Goal: Information Seeking & Learning: Learn about a topic

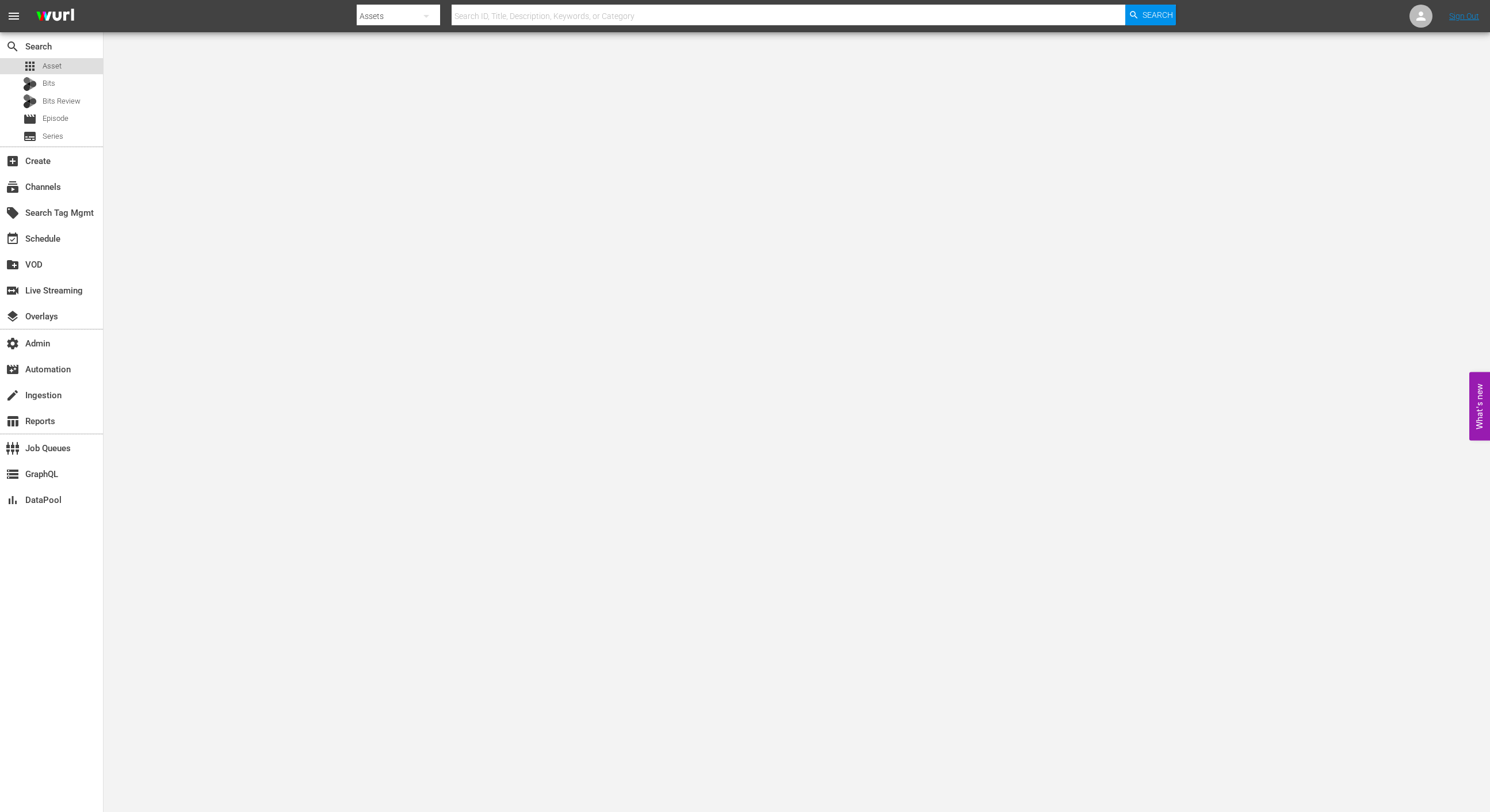
click at [70, 71] on div "apps Asset" at bounding box center [52, 66] width 103 height 16
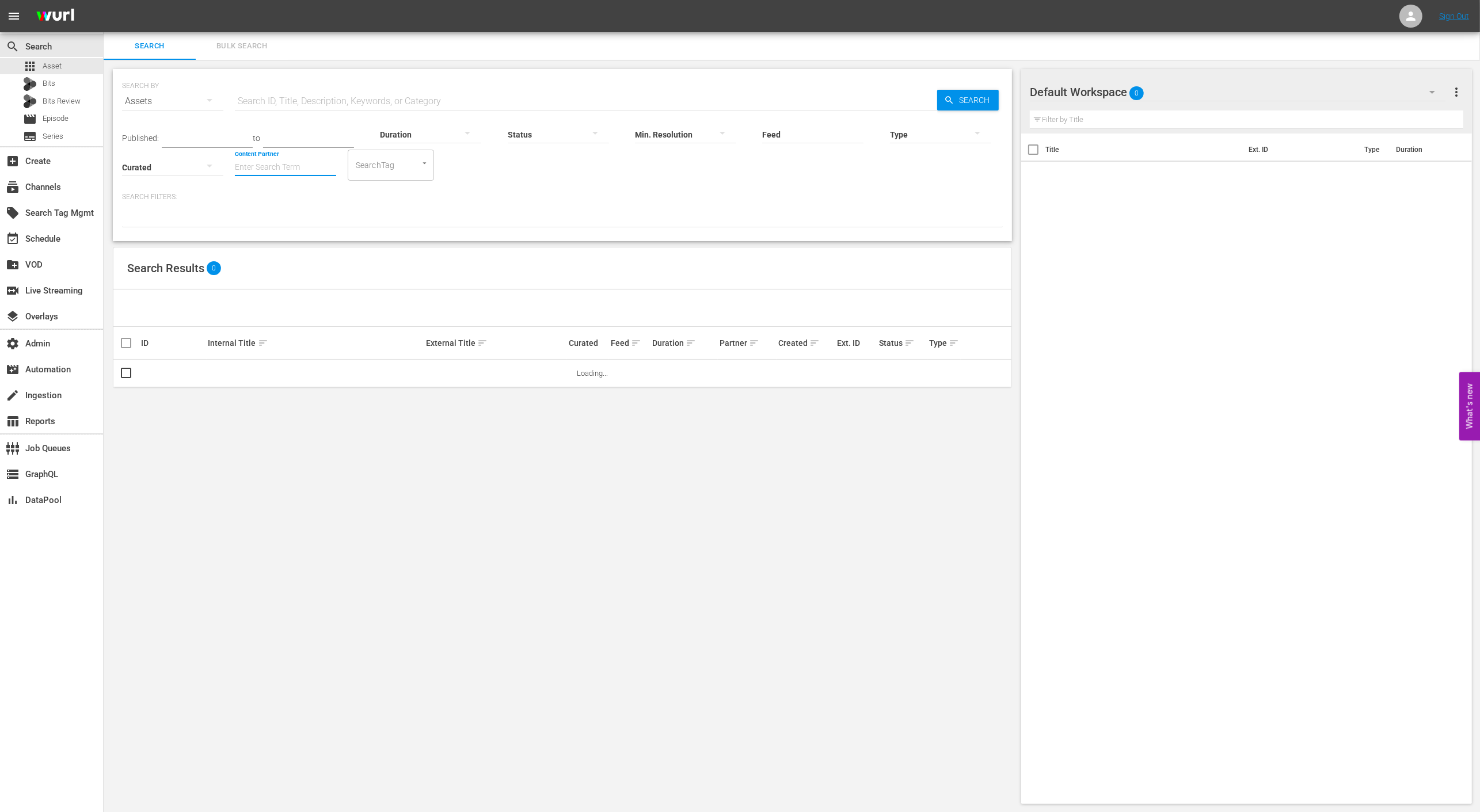
click at [289, 161] on input "Content Partner" at bounding box center [286, 167] width 101 height 41
drag, startPoint x: 603, startPoint y: 265, endPoint x: 572, endPoint y: 221, distance: 53.8
click at [603, 265] on div "Search Results 0" at bounding box center [562, 269] width 898 height 42
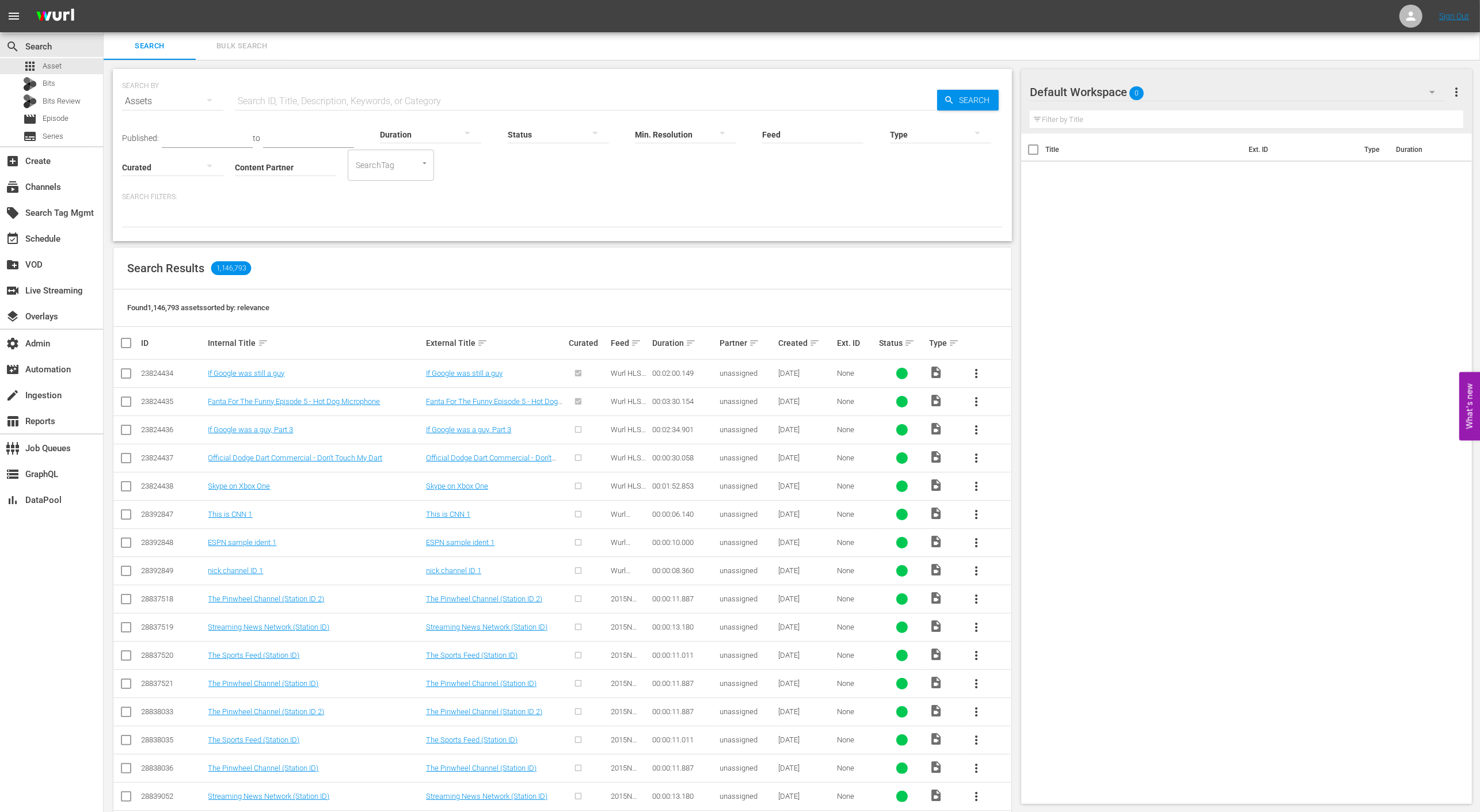
click at [483, 205] on div "Search Filters:" at bounding box center [562, 210] width 881 height 35
click at [295, 174] on input "Content Partner" at bounding box center [286, 167] width 101 height 41
click at [319, 169] on input "Content Partner" at bounding box center [286, 167] width 101 height 41
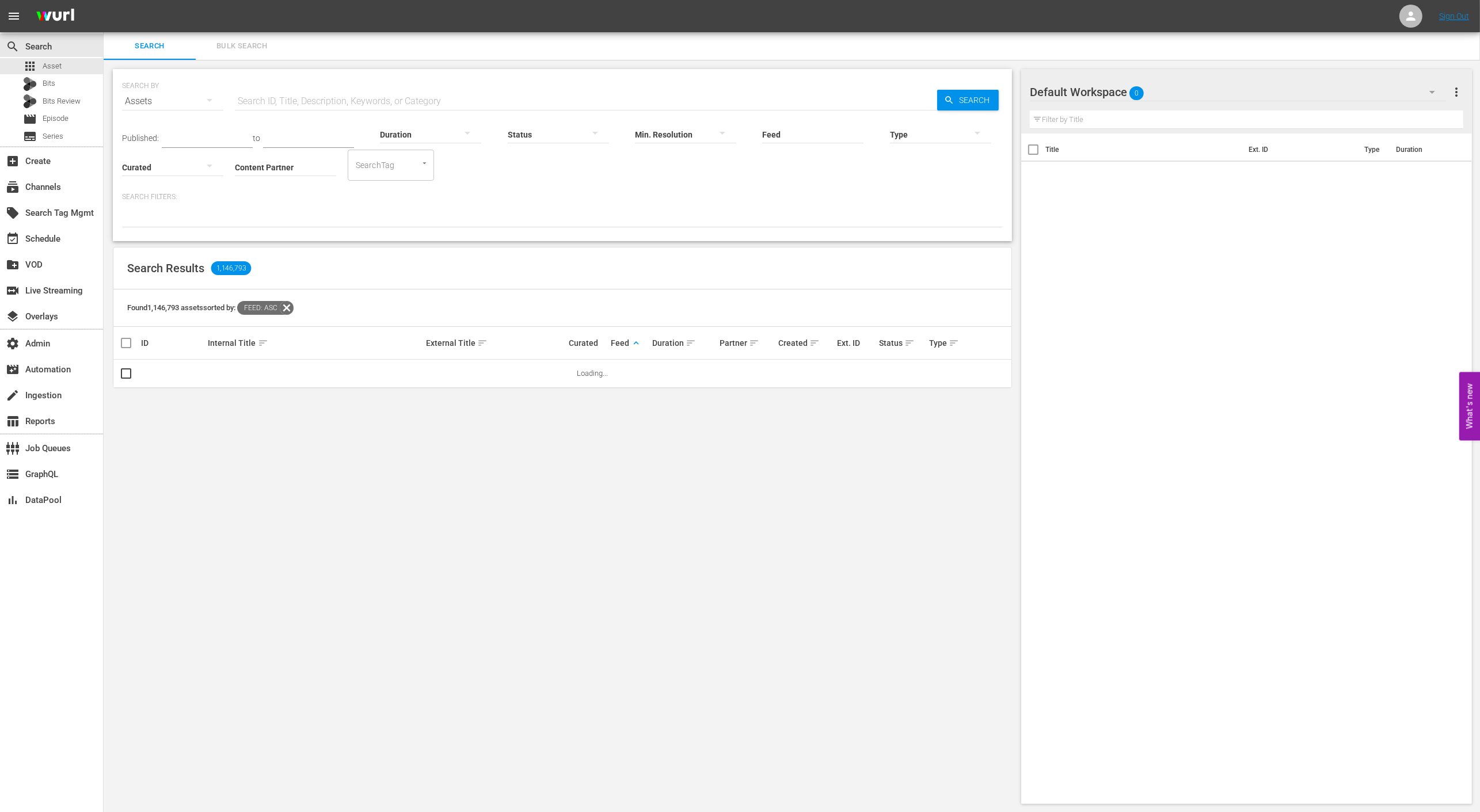
click at [638, 343] on span "keyboard_arrow_up" at bounding box center [636, 343] width 10 height 10
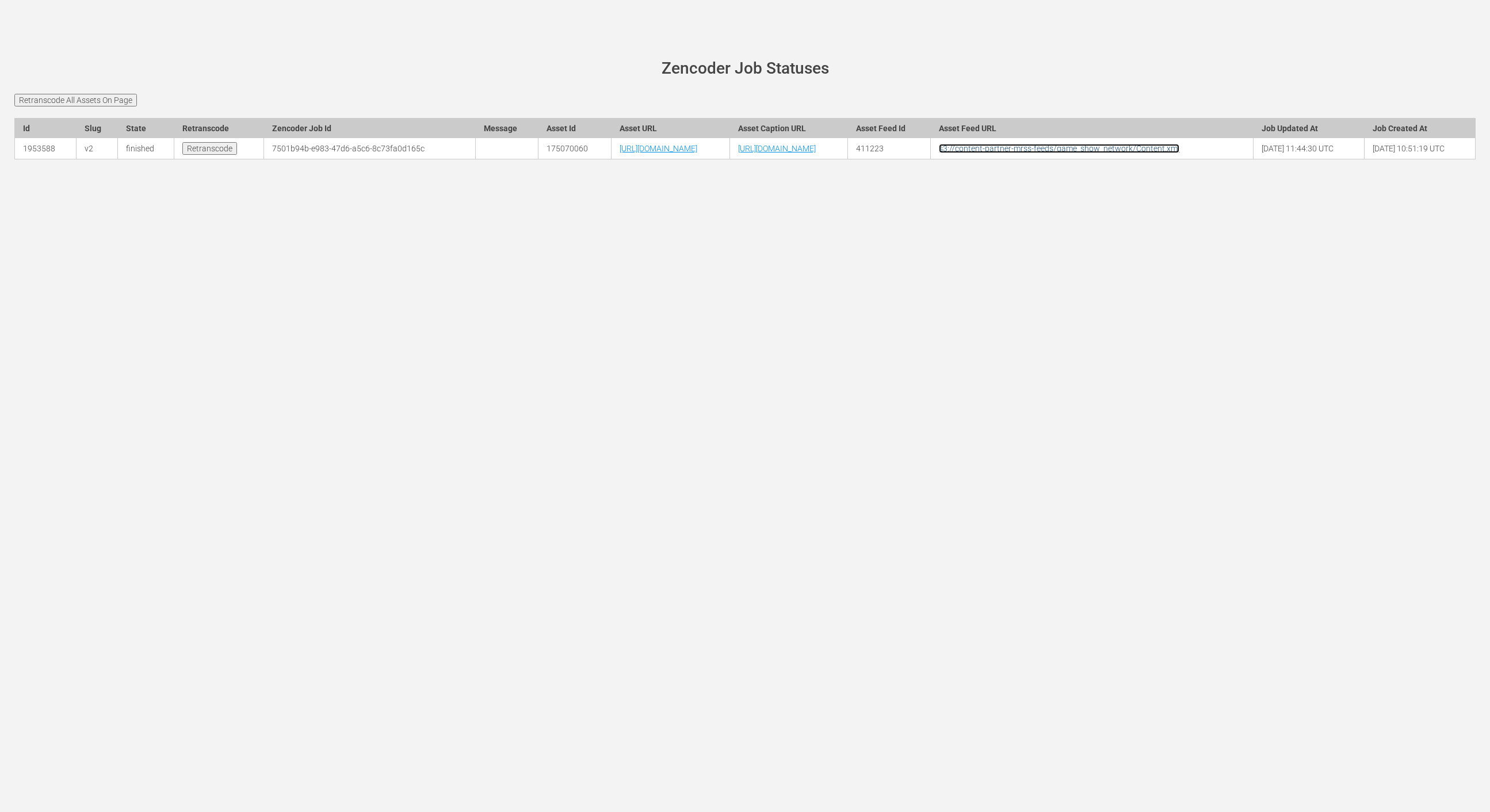
click at [1180, 153] on link "s3://content-partner-mrss-feeds/game_show_network/Content.xml" at bounding box center [1059, 148] width 241 height 9
click at [619, 153] on link "https://content-partner-mrss-feeds.s3.amazonaws.com/game_show_network/U3001131.…" at bounding box center [658, 148] width 78 height 9
click at [538, 160] on td "175070060" at bounding box center [575, 148] width 73 height 21
copy td "175070060"
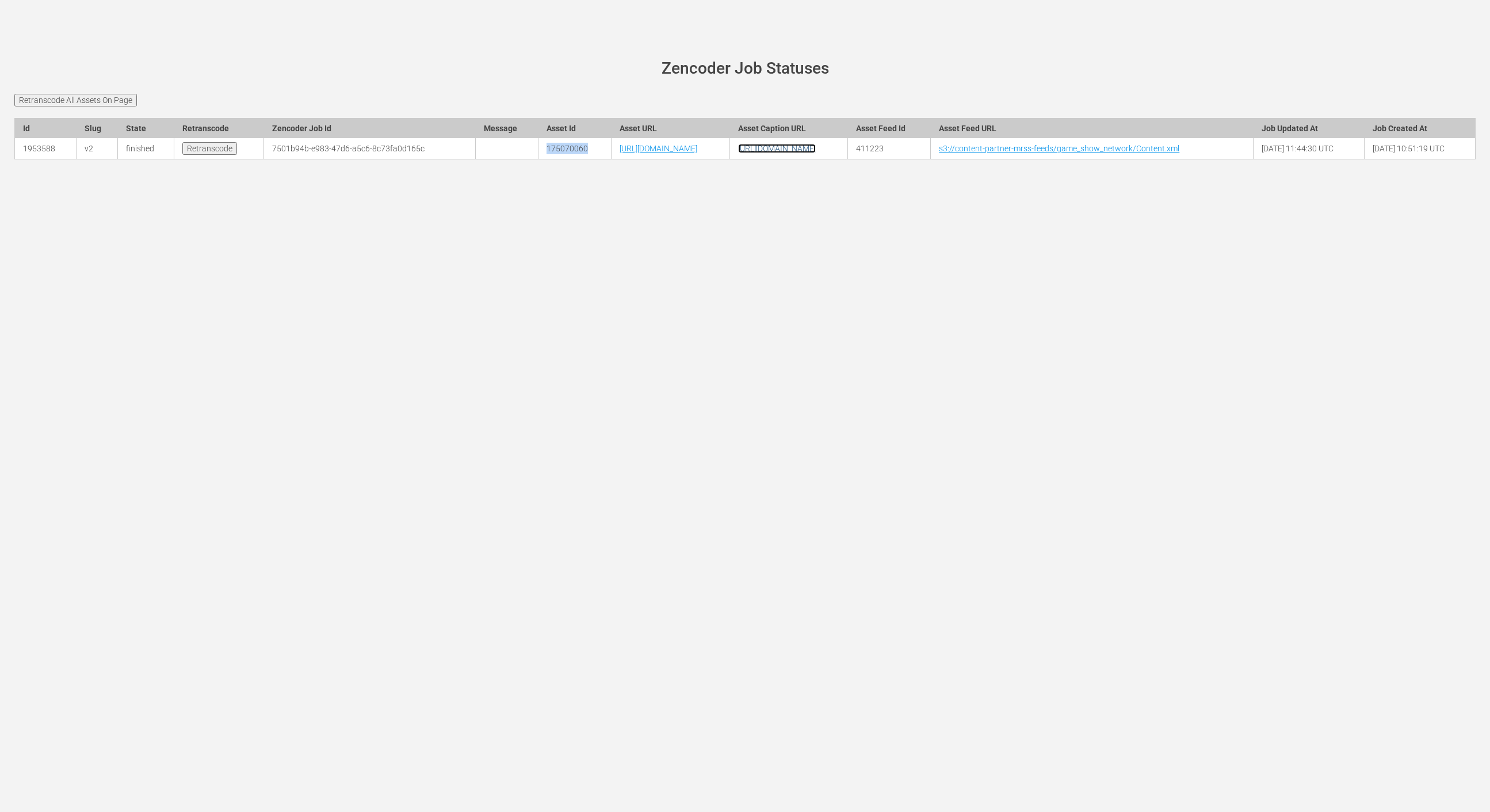
click at [816, 153] on link "https://content-partner-mrss-feeds.s3.amazonaws.com/game_show_network/U3001131.…" at bounding box center [778, 148] width 78 height 9
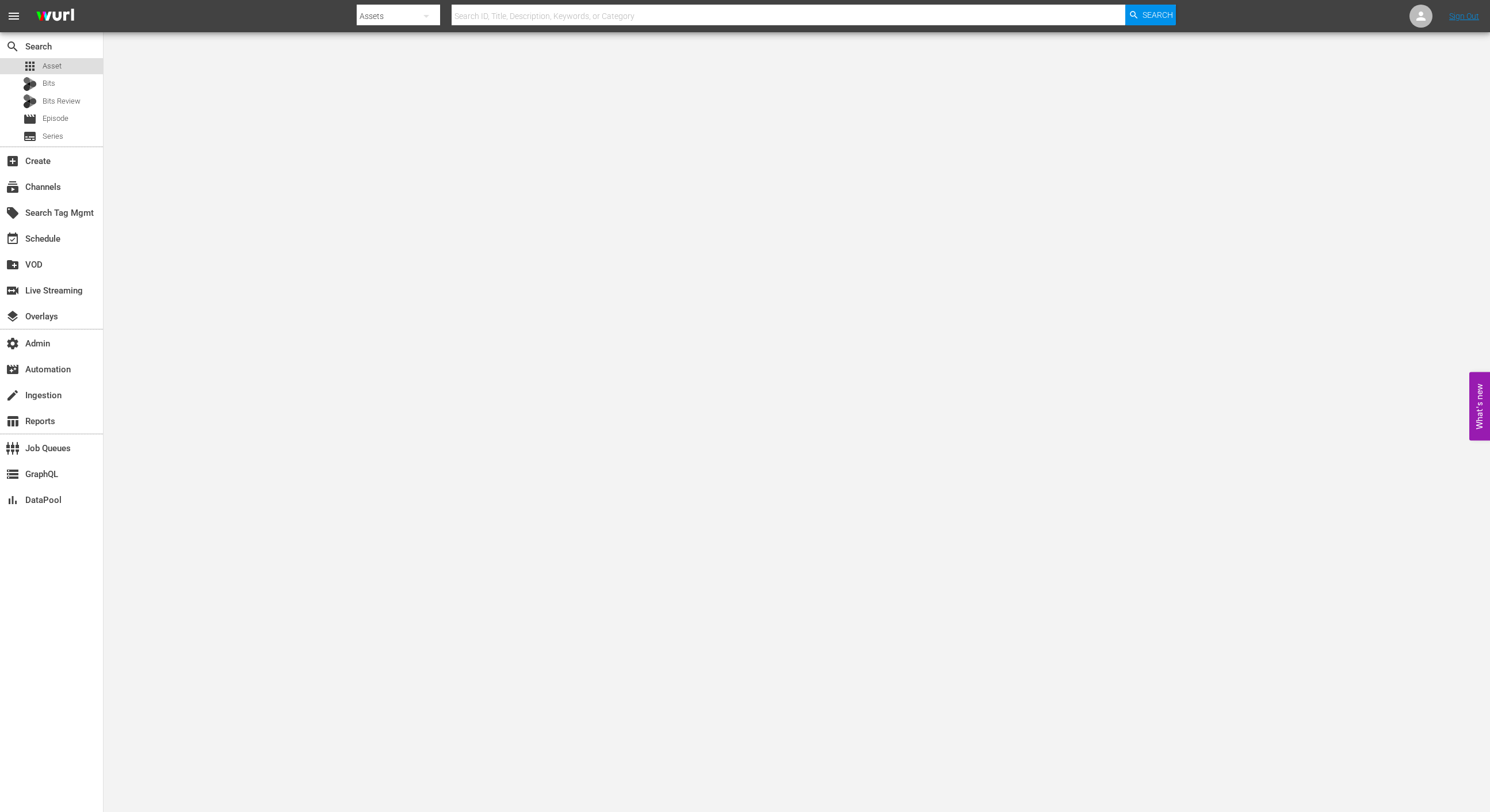
click at [60, 63] on span "Asset" at bounding box center [52, 66] width 19 height 12
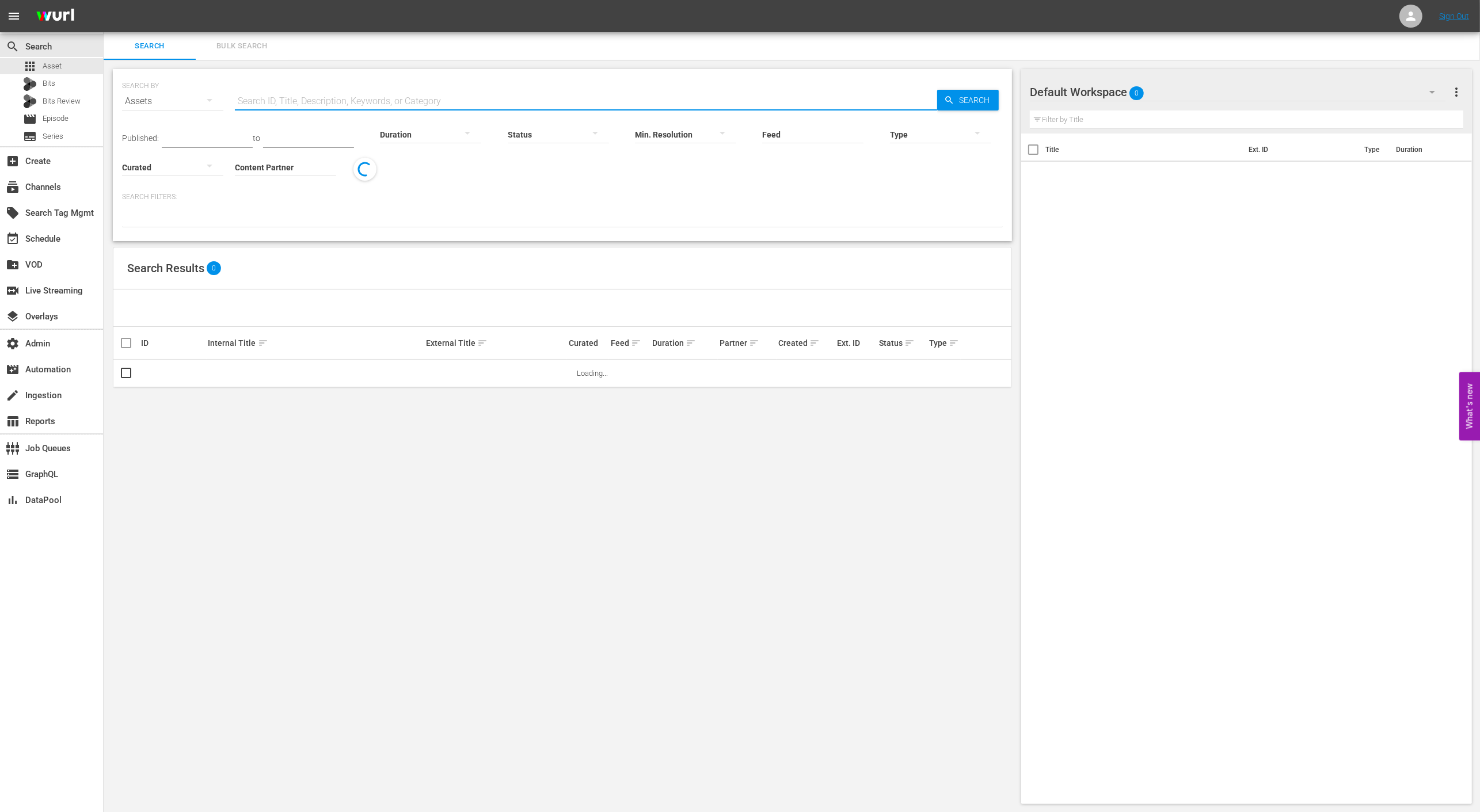
click at [358, 93] on input "text" at bounding box center [586, 101] width 702 height 28
paste input "175070060"
type input "175070060"
click at [981, 98] on span "Search" at bounding box center [976, 100] width 44 height 21
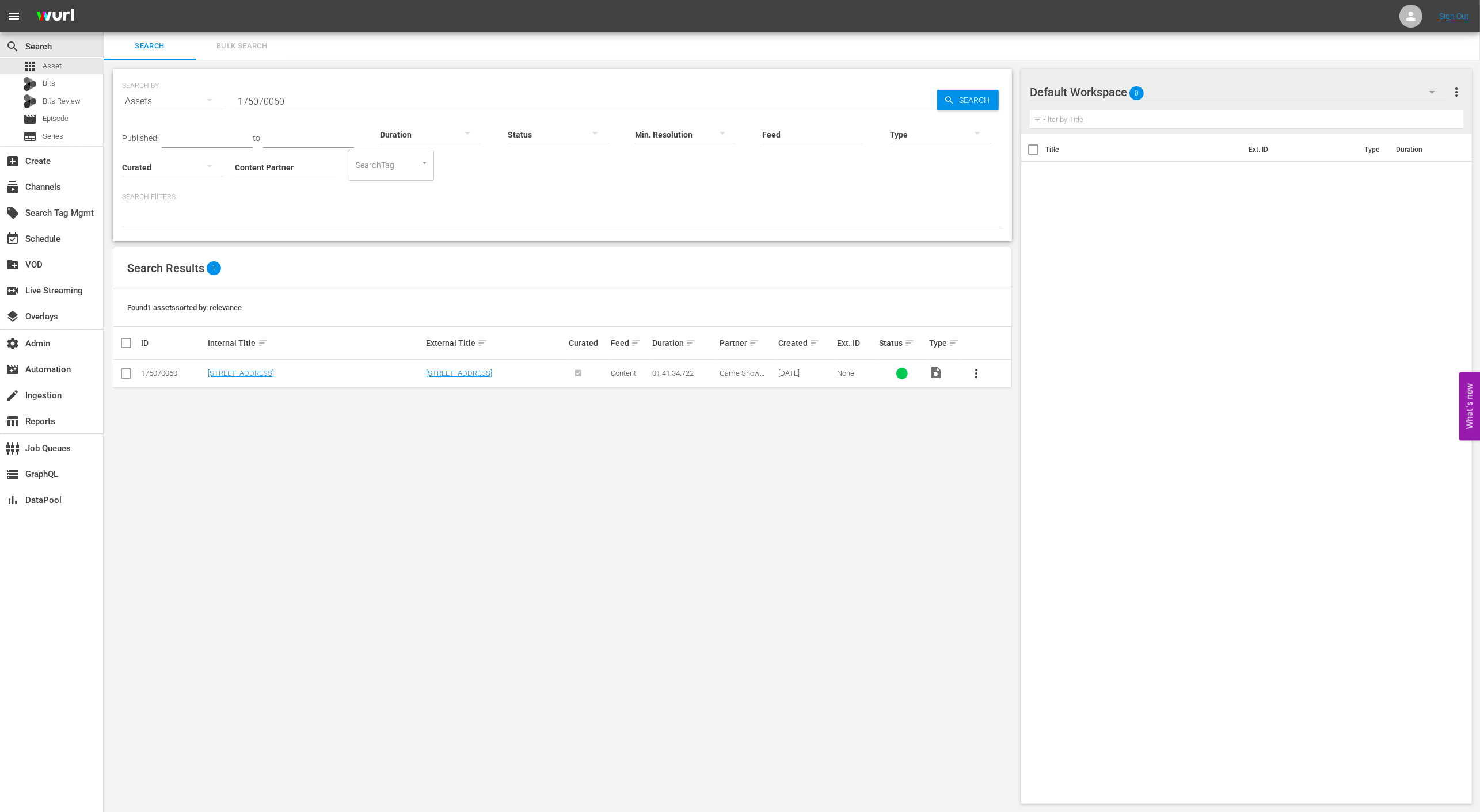
drag, startPoint x: 615, startPoint y: 408, endPoint x: 461, endPoint y: 410, distance: 154.0
click at [614, 409] on div "SEARCH BY Search By Assets Search ID, Title, Description, Keywords, or Category…" at bounding box center [562, 436] width 917 height 753
click at [450, 372] on link "711 Ocean Drive" at bounding box center [459, 373] width 66 height 8
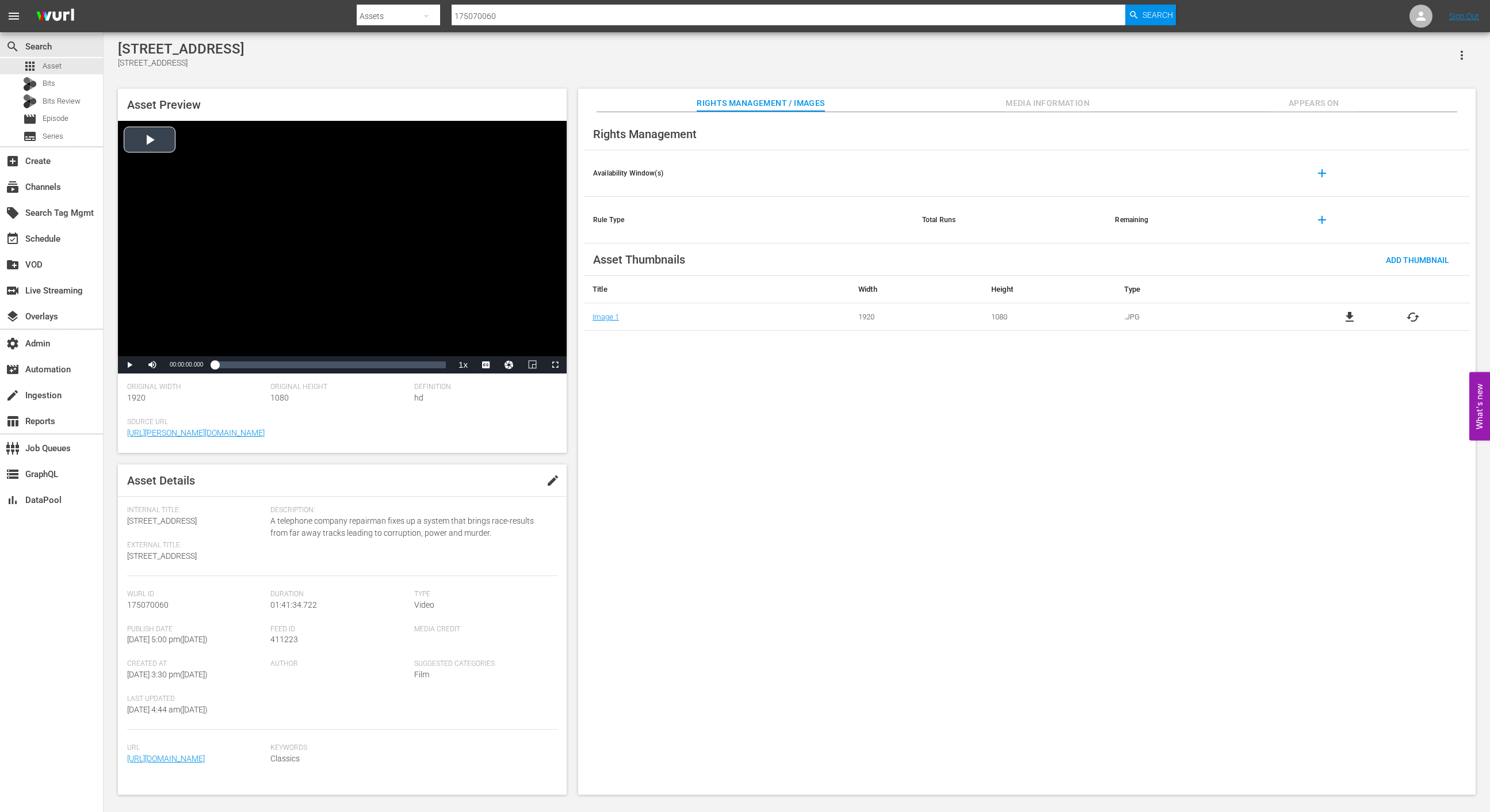
click at [144, 154] on div "Video Player" at bounding box center [342, 238] width 449 height 235
click at [482, 341] on span "english" at bounding box center [486, 337] width 22 height 8
click at [259, 365] on div "00:19:12.236" at bounding box center [259, 365] width 1 height 12
click at [351, 365] on div "00:59:37.996" at bounding box center [351, 365] width 1 height 12
click at [129, 365] on span "Video Player" at bounding box center [129, 365] width 0 height 0
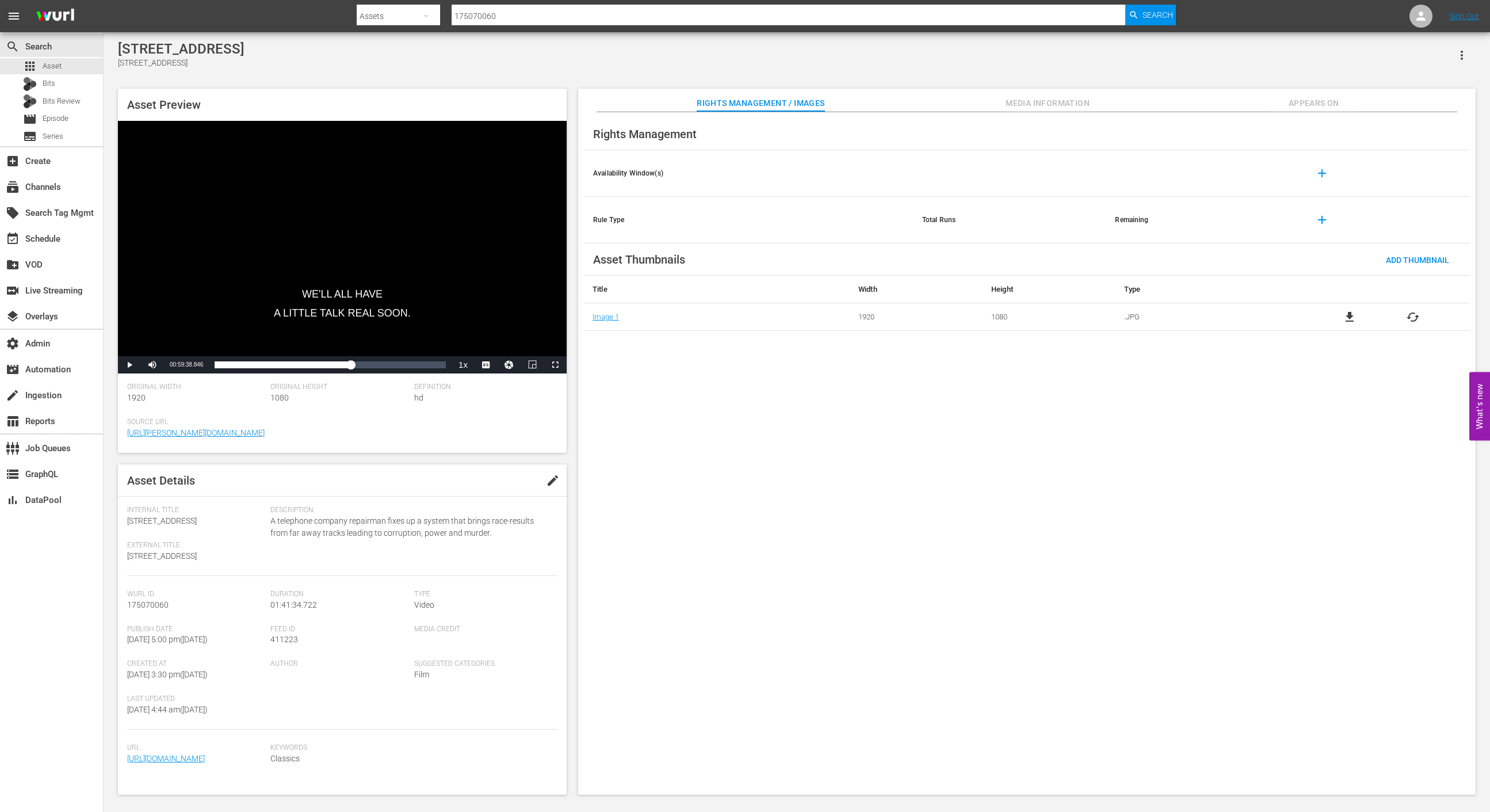
drag, startPoint x: 1052, startPoint y: 108, endPoint x: 1039, endPoint y: 108, distance: 13.0
click at [1052, 108] on span "Media Information" at bounding box center [1048, 103] width 86 height 14
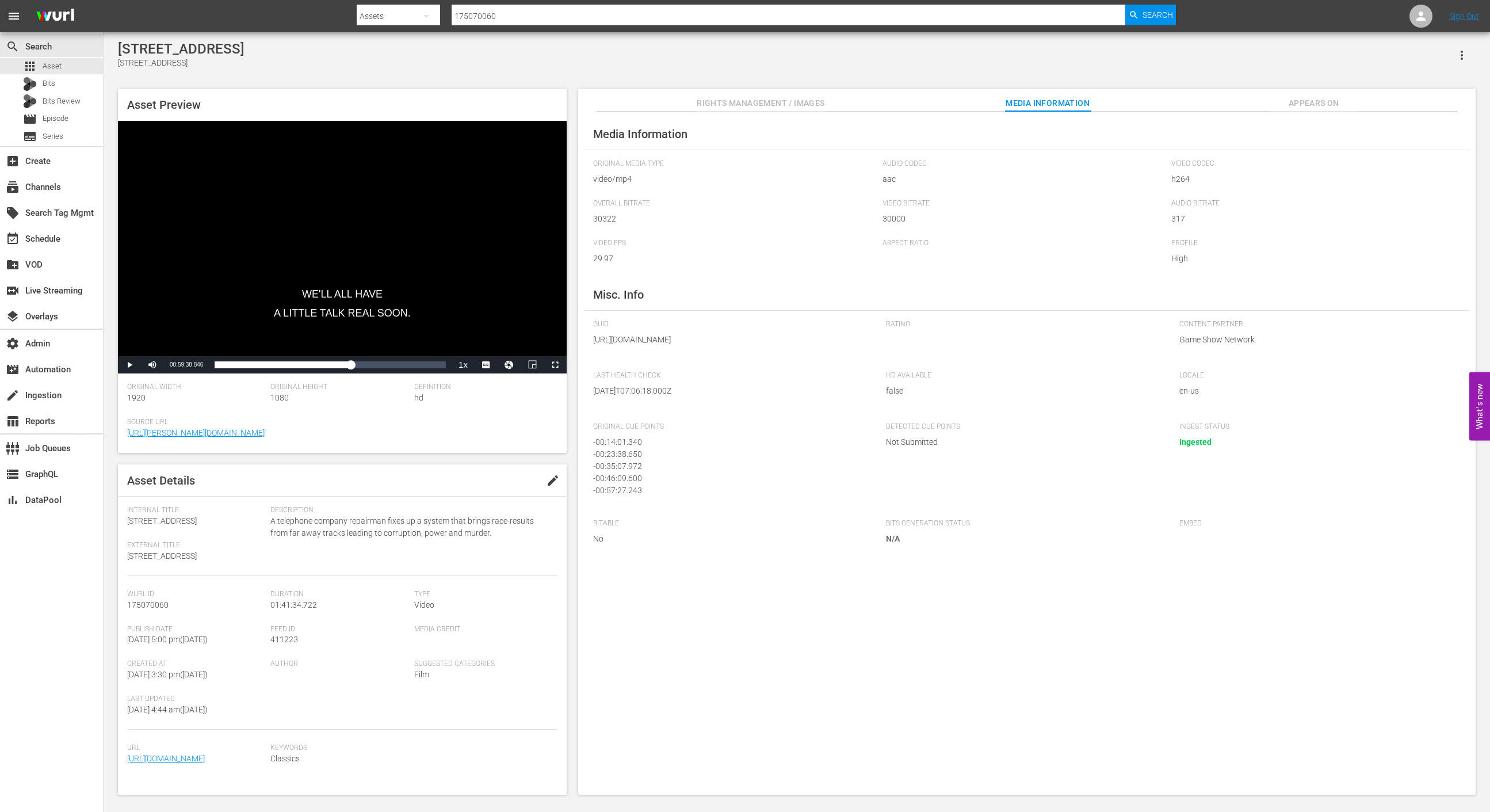
click at [794, 91] on button "Rights Management / Images" at bounding box center [761, 100] width 128 height 23
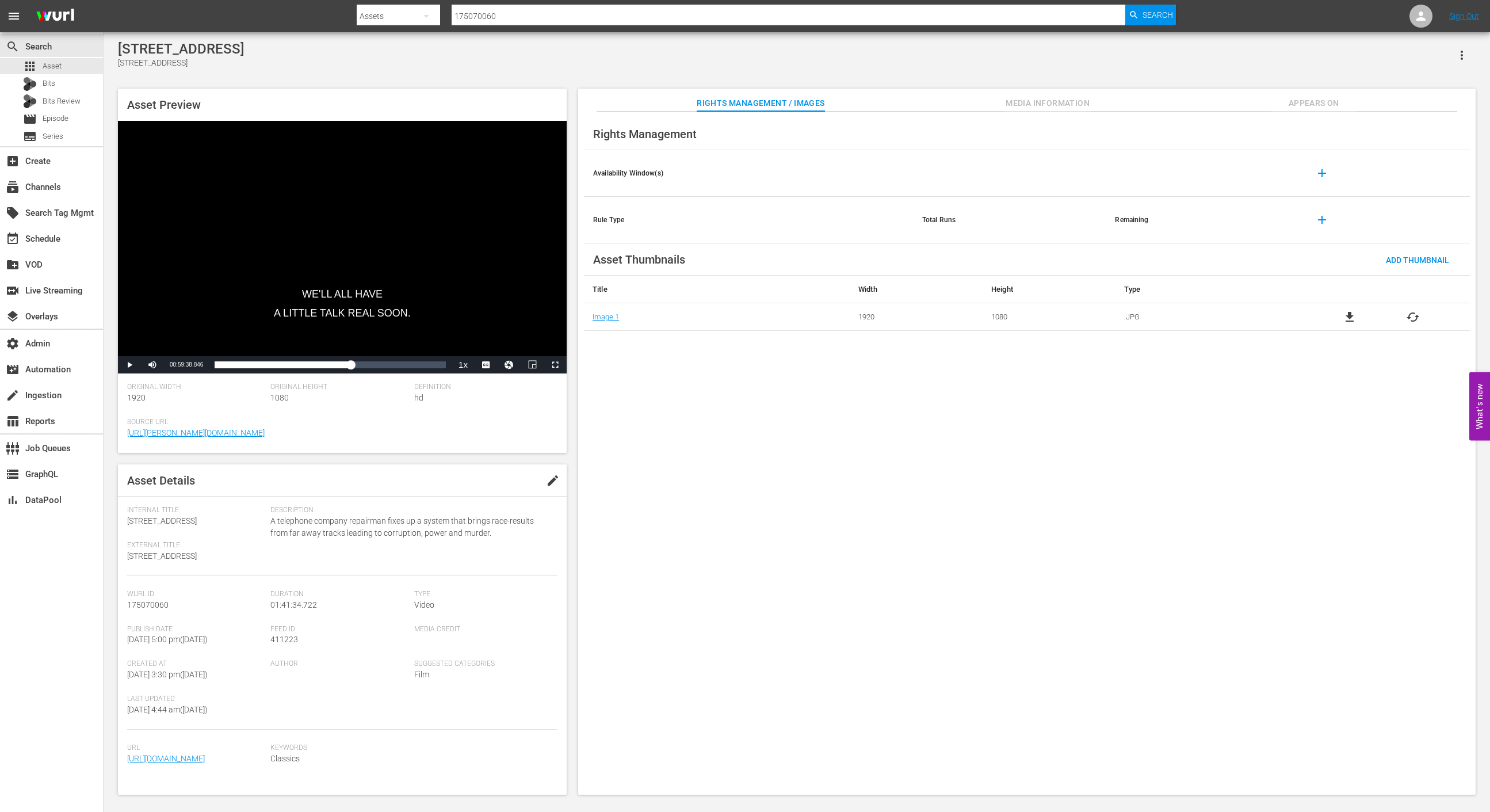
click at [1322, 104] on span "Appears On" at bounding box center [1314, 103] width 86 height 14
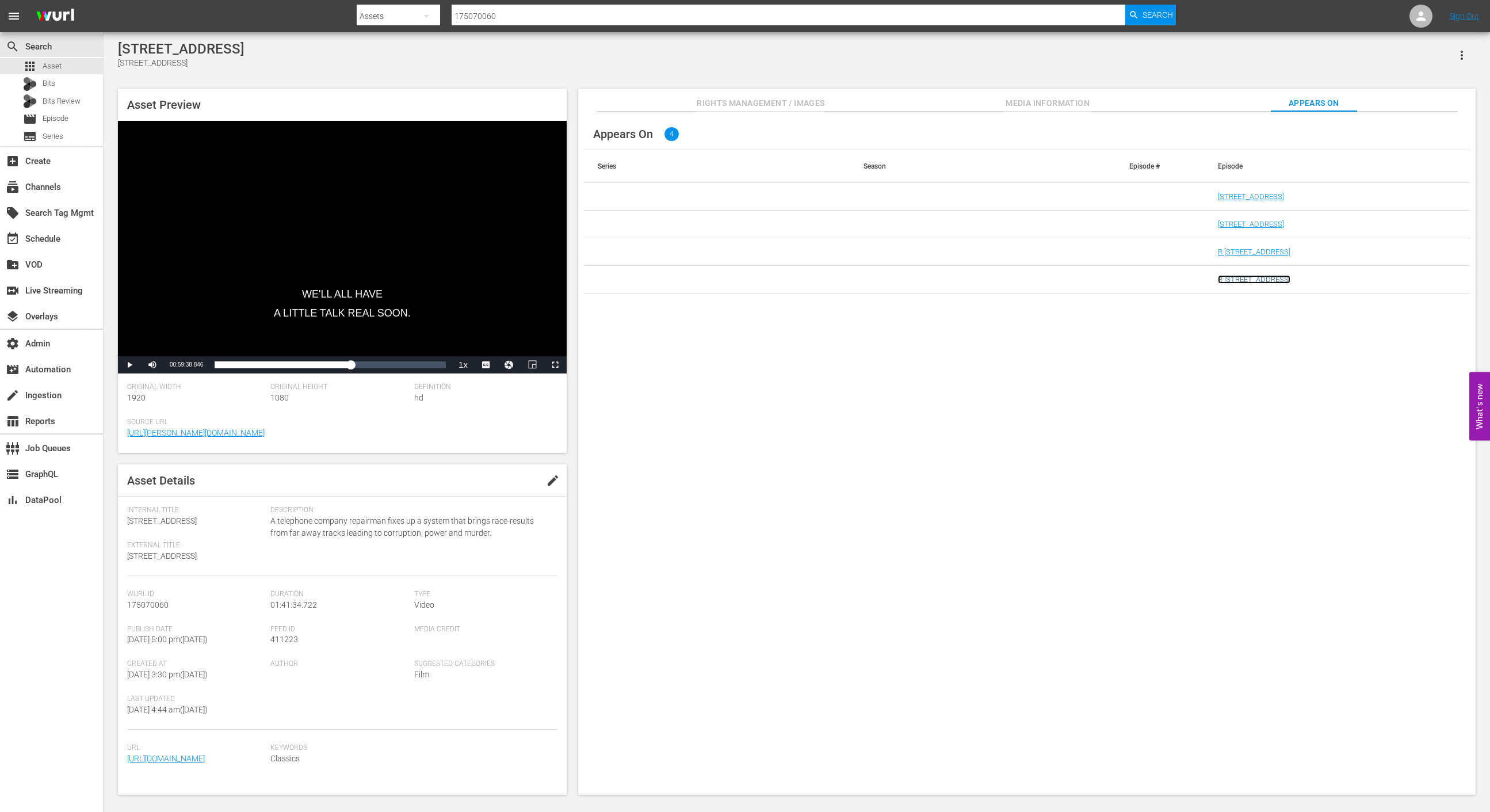
click at [1248, 279] on link "R 711 Ocean Drive r5" at bounding box center [1254, 279] width 73 height 8
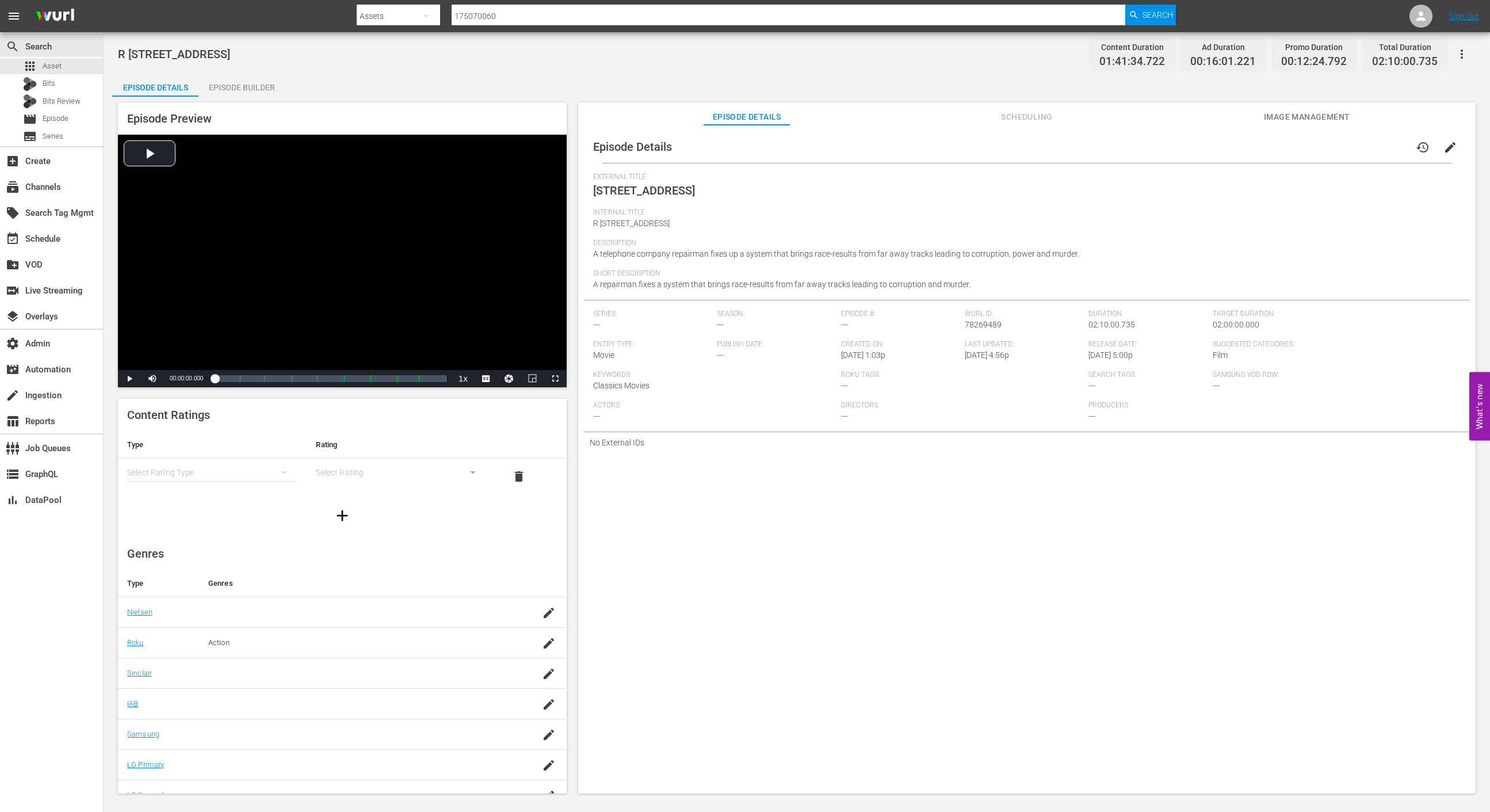
scroll to position [19, 0]
drag, startPoint x: 1035, startPoint y: 117, endPoint x: 840, endPoint y: 122, distance: 195.1
click at [1034, 117] on span "Scheduling" at bounding box center [1027, 117] width 86 height 14
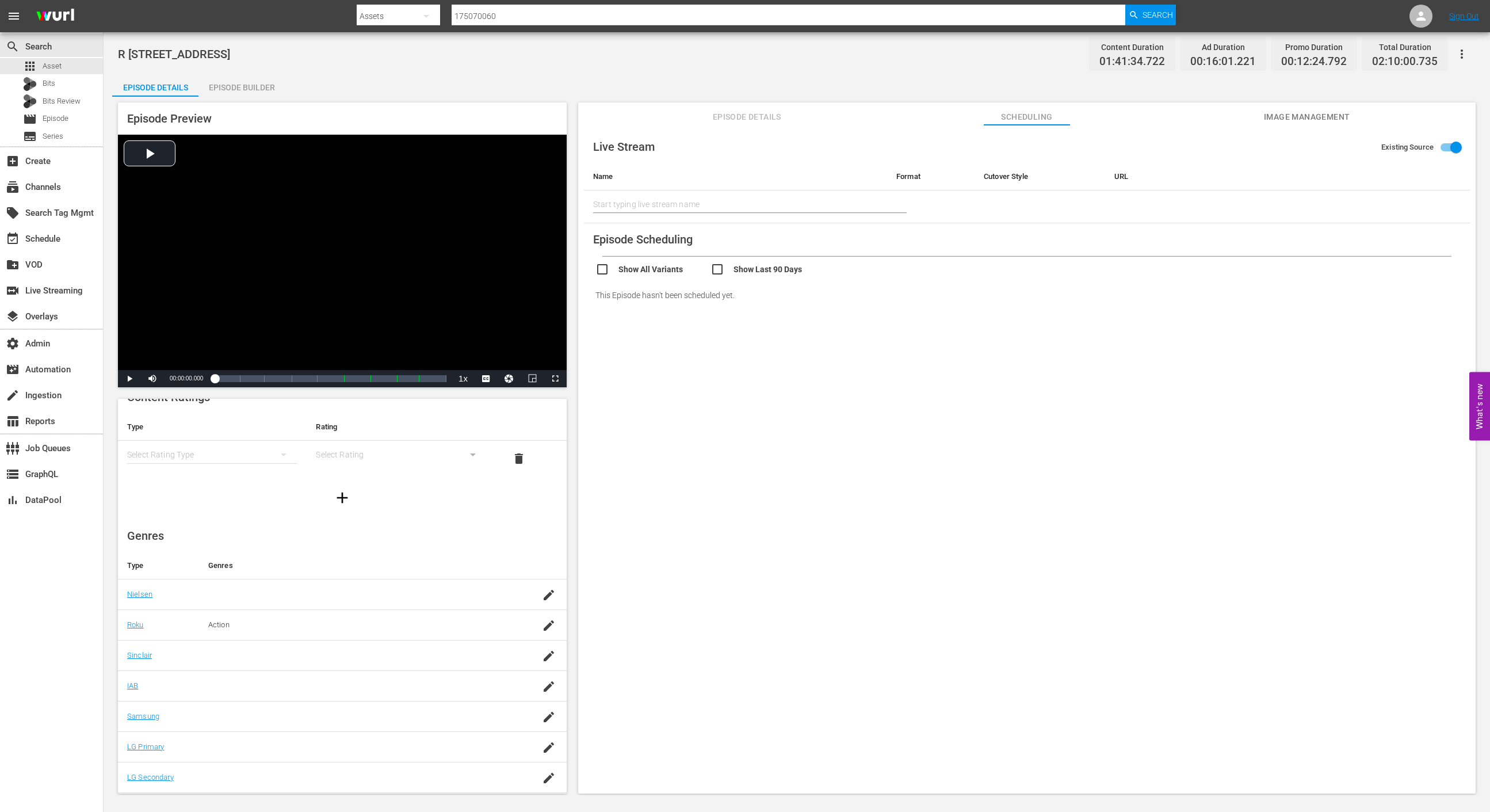
click at [745, 118] on span "Episode Details" at bounding box center [747, 117] width 86 height 14
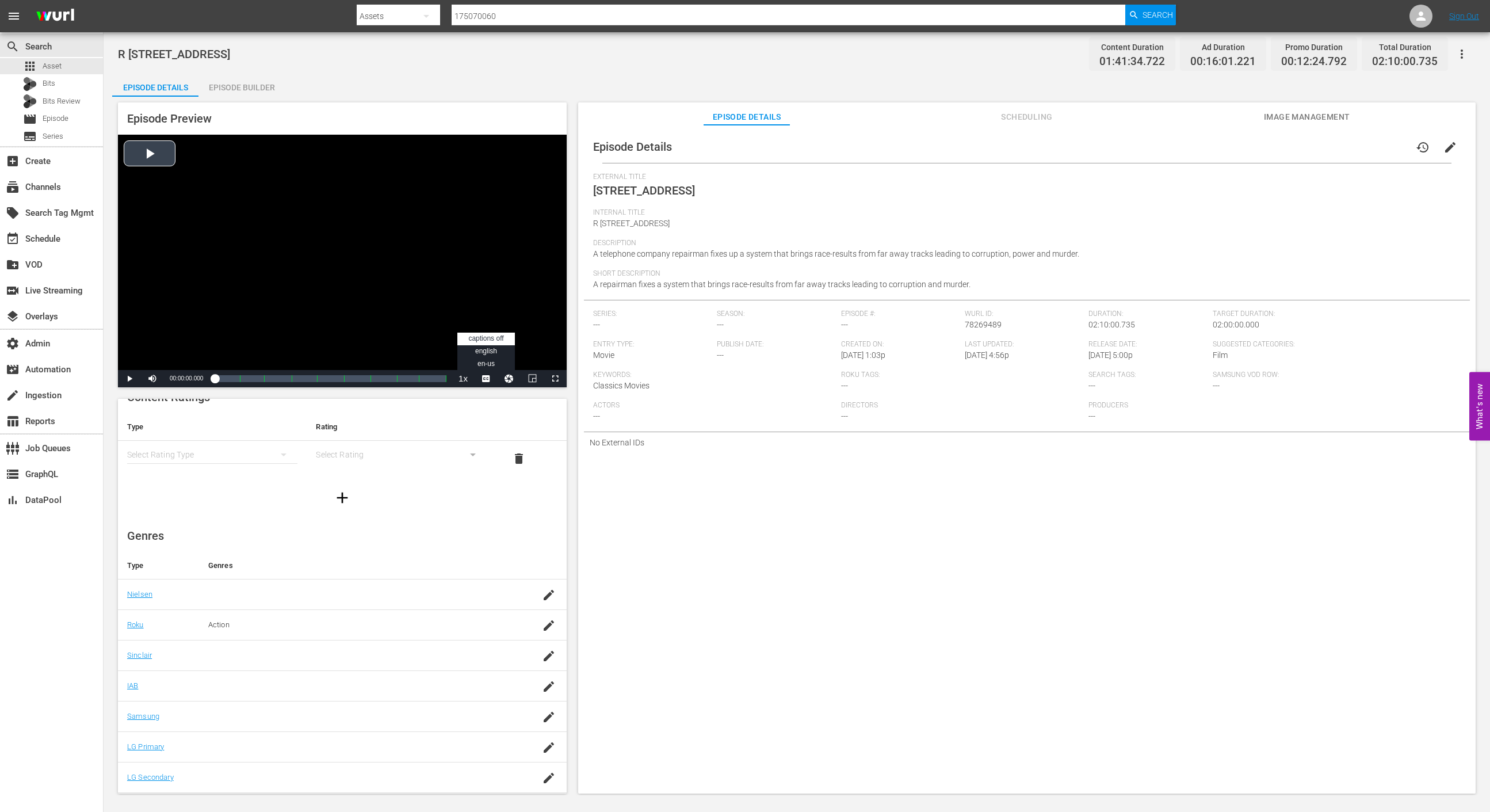
click at [486, 379] on span "Video Player" at bounding box center [486, 379] width 0 height 0
click at [486, 352] on span "english" at bounding box center [486, 352] width 22 height 8
click at [129, 379] on span "Video Player" at bounding box center [129, 379] width 0 height 0
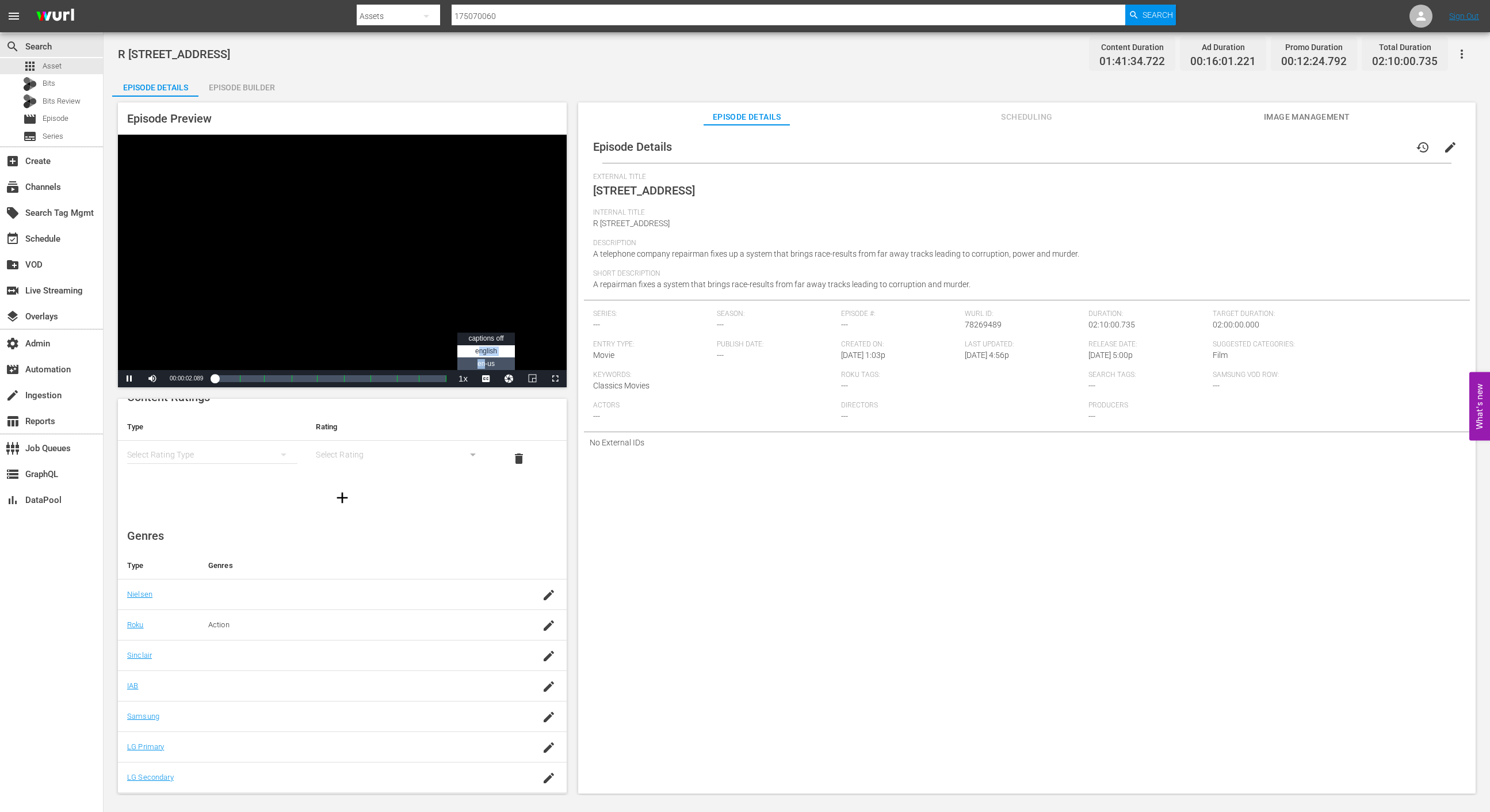
drag, startPoint x: 480, startPoint y: 354, endPoint x: 484, endPoint y: 362, distance: 8.9
click at [484, 362] on ul "captions settings , opens captions settings dialog captions off english , selec…" at bounding box center [486, 352] width 57 height 37
click at [484, 362] on span "en-us" at bounding box center [486, 364] width 17 height 8
drag, startPoint x: 834, startPoint y: 217, endPoint x: 1151, endPoint y: 304, distance: 328.7
click at [848, 219] on div "Internal Title R 711 Ocean Drive r5" at bounding box center [1027, 223] width 868 height 30
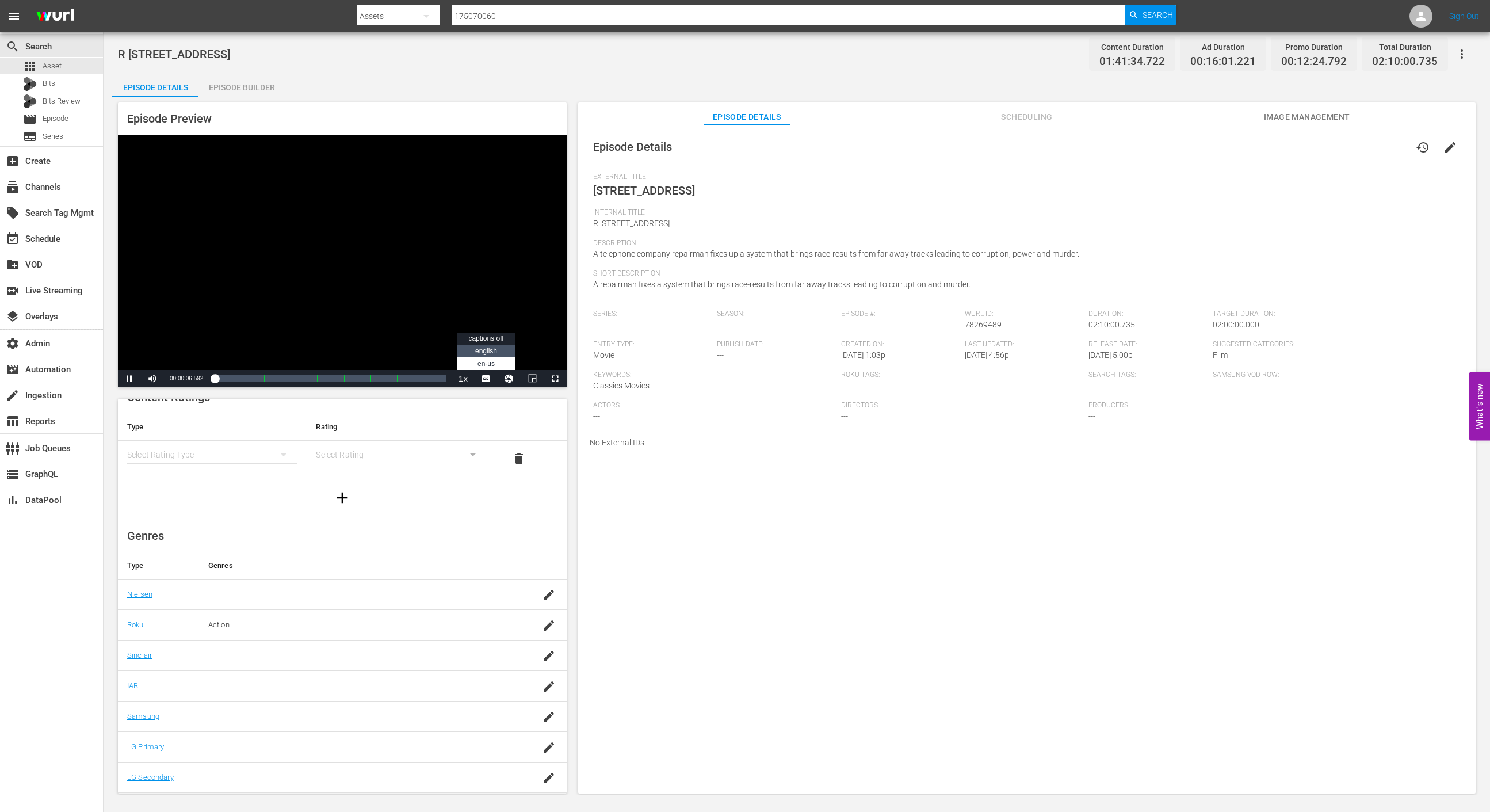
click at [488, 352] on span "english" at bounding box center [486, 352] width 22 height 8
click at [1284, 117] on span "Image Management" at bounding box center [1307, 117] width 86 height 14
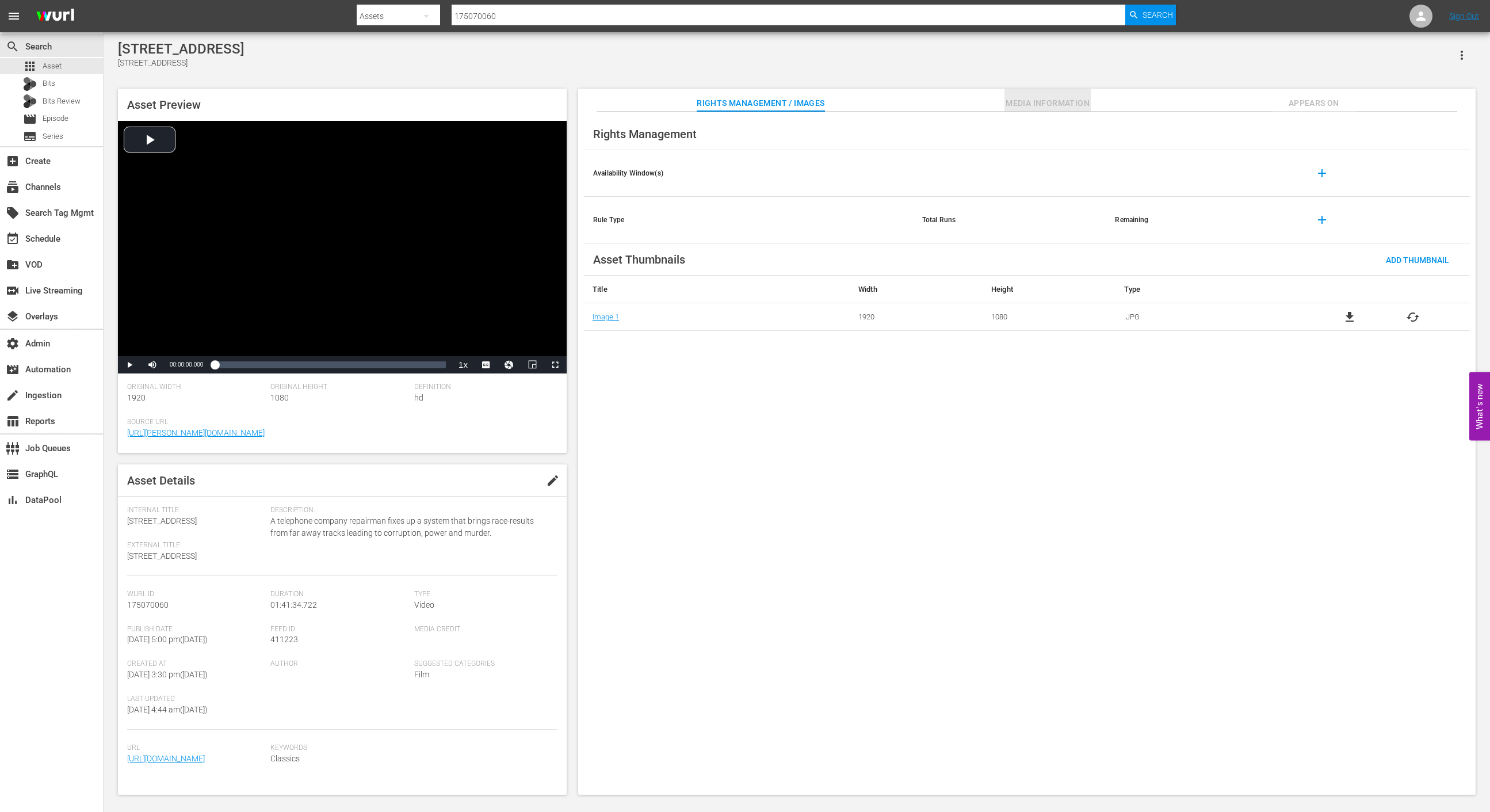
click at [1024, 105] on span "Media Information" at bounding box center [1048, 103] width 86 height 14
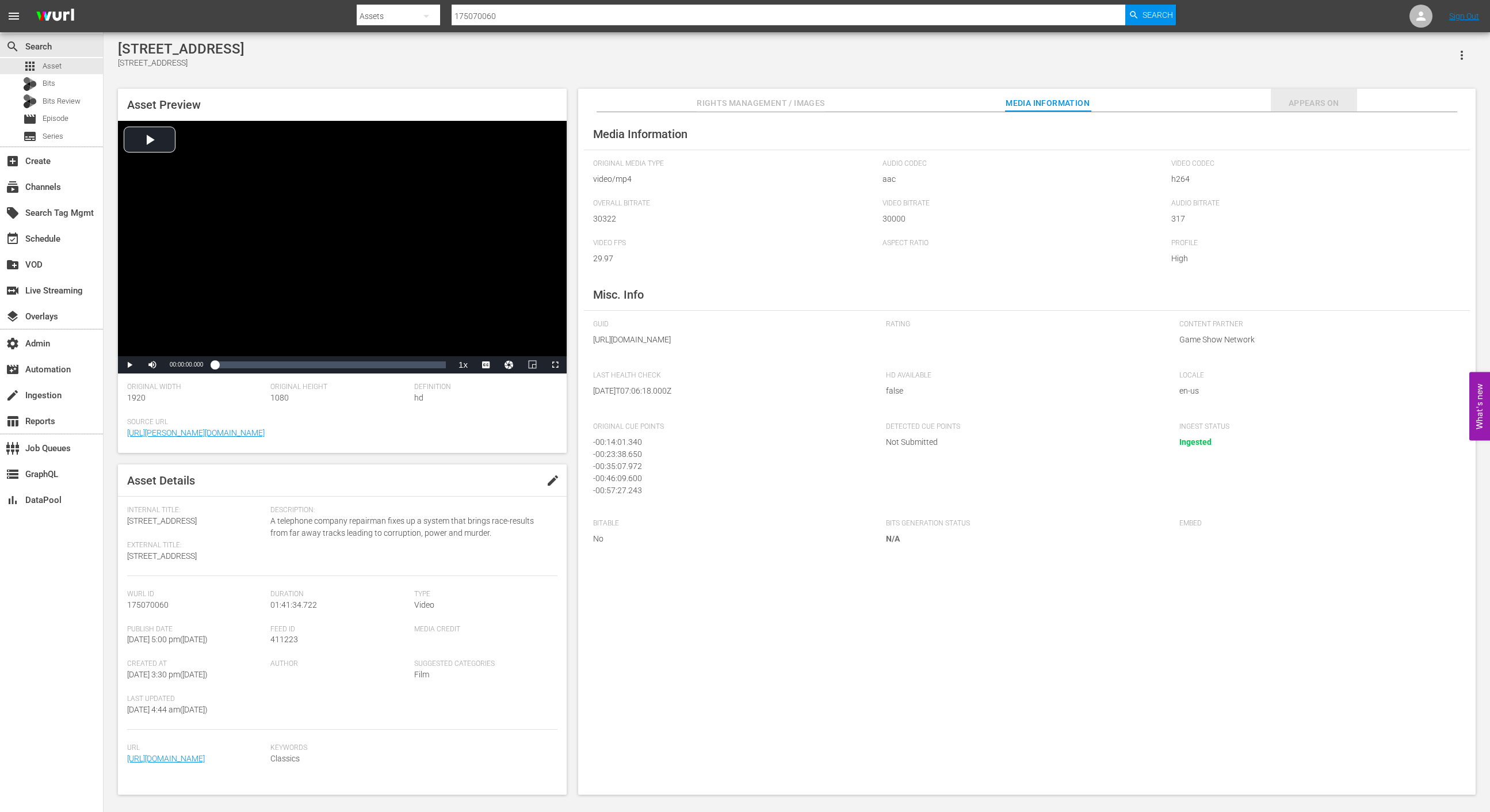
click at [1329, 104] on span "Appears On" at bounding box center [1314, 103] width 86 height 14
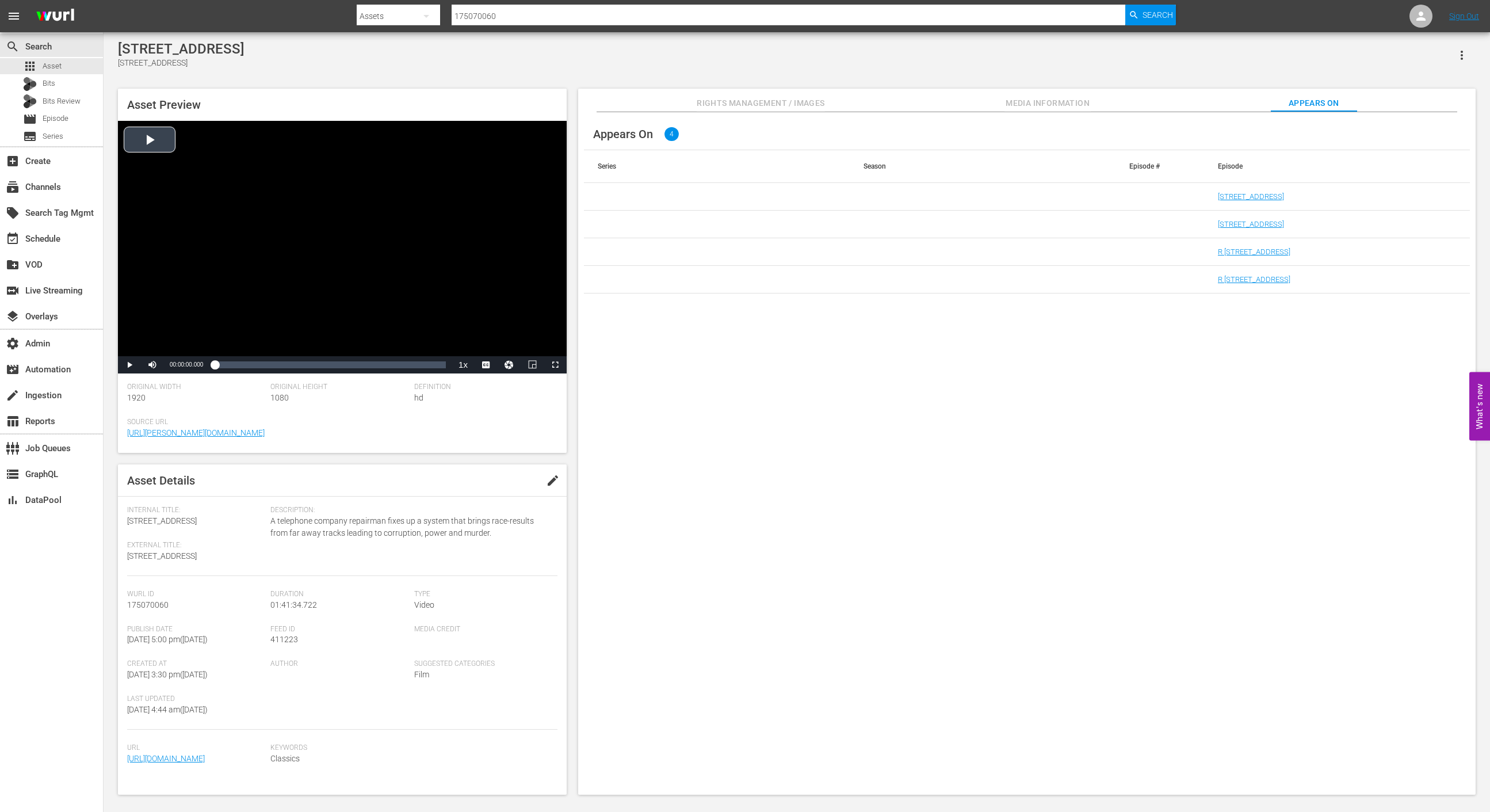
click at [146, 153] on div "Video Player" at bounding box center [342, 238] width 449 height 235
click at [172, 365] on div "Volume Level" at bounding box center [169, 364] width 6 height 2
click at [233, 365] on div "Loaded : 0.69% 00:06:55.549 00:00:03.527" at bounding box center [330, 365] width 232 height 12
click at [489, 346] on span "Video Player" at bounding box center [491, 350] width 10 height 12
click at [489, 334] on span "en-us" at bounding box center [486, 336] width 17 height 8
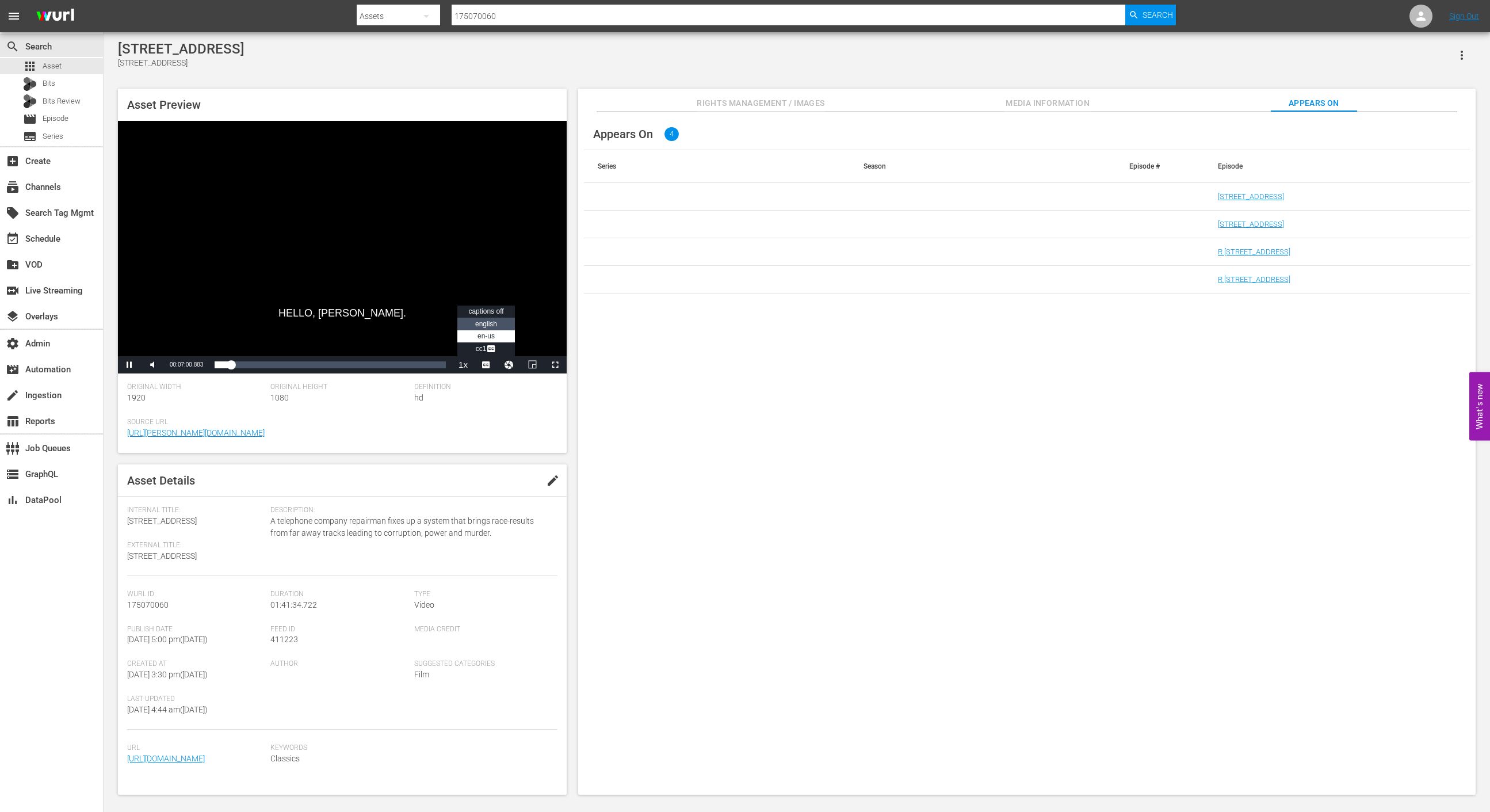
click at [488, 327] on span "english" at bounding box center [486, 324] width 22 height 8
drag, startPoint x: 233, startPoint y: 364, endPoint x: 200, endPoint y: 367, distance: 33.1
click at [200, 367] on div "Play Mute 68% Current Time 00:08:20.313 / Duration 01:41:34.721 Loaded : 7.98% …" at bounding box center [342, 364] width 449 height 17
drag, startPoint x: 228, startPoint y: 364, endPoint x: 203, endPoint y: 365, distance: 25.0
click at [203, 365] on div "Play Mute 68% Current Time 00:05:48.703 / Duration 01:41:34.721 Loaded : 0.49% …" at bounding box center [342, 364] width 449 height 17
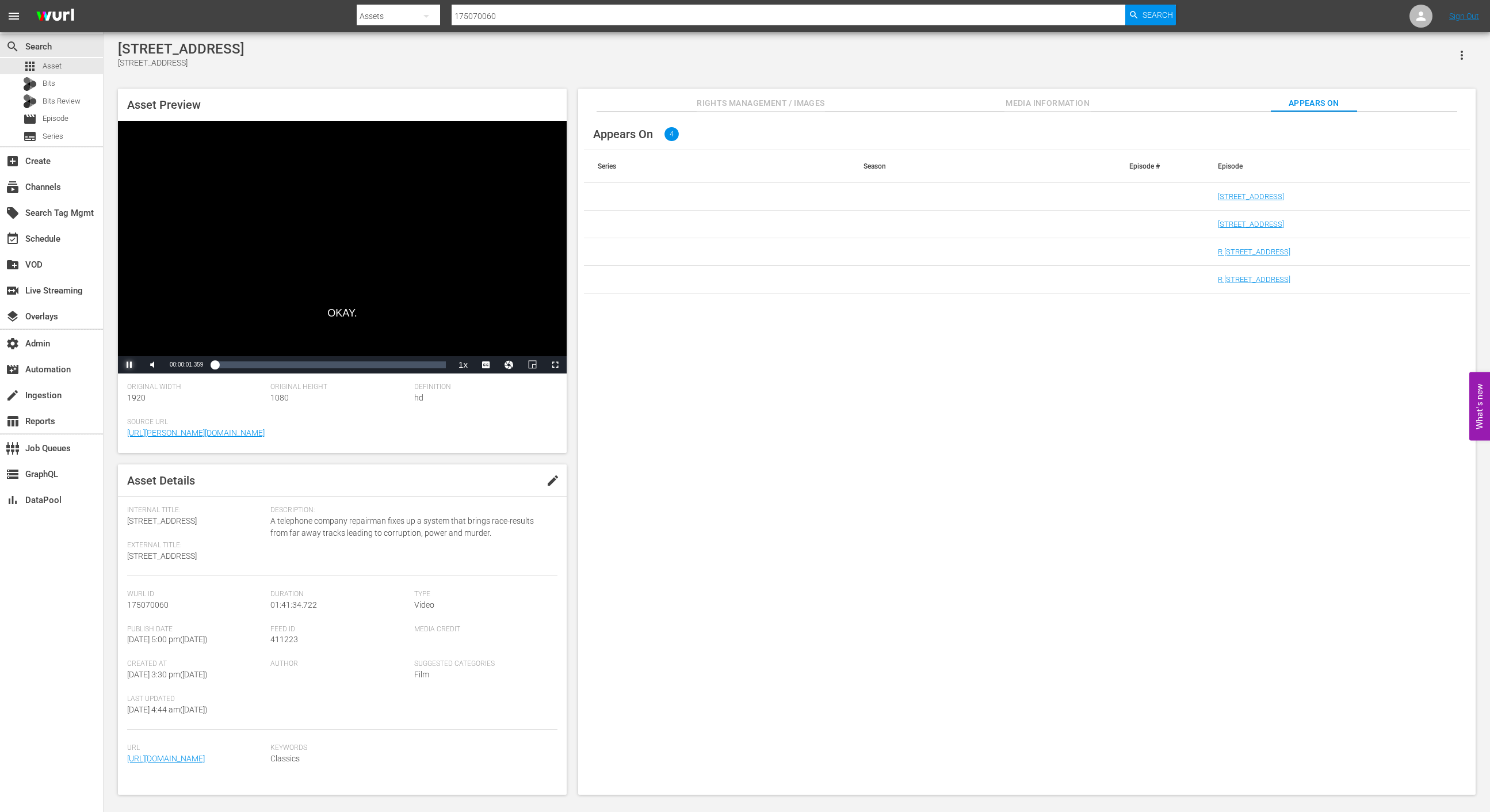
click at [129, 365] on span "Video Player" at bounding box center [129, 365] width 0 height 0
